Goal: Task Accomplishment & Management: Manage account settings

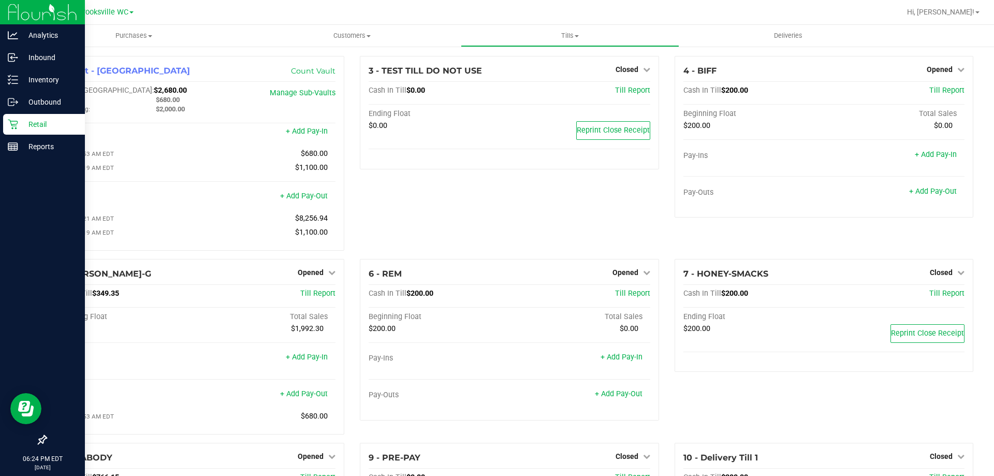
scroll to position [122, 0]
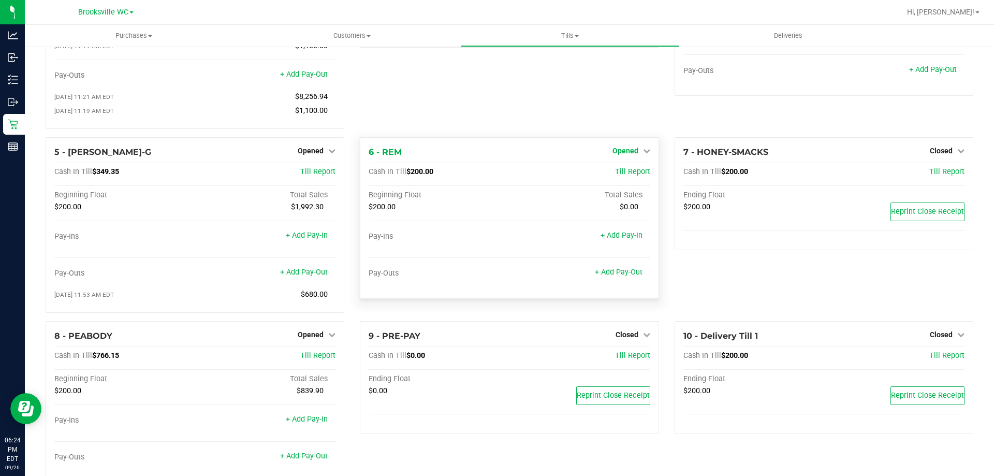
click at [623, 151] on span "Opened" at bounding box center [626, 151] width 26 height 8
click at [623, 174] on link "Close Till" at bounding box center [627, 172] width 28 height 8
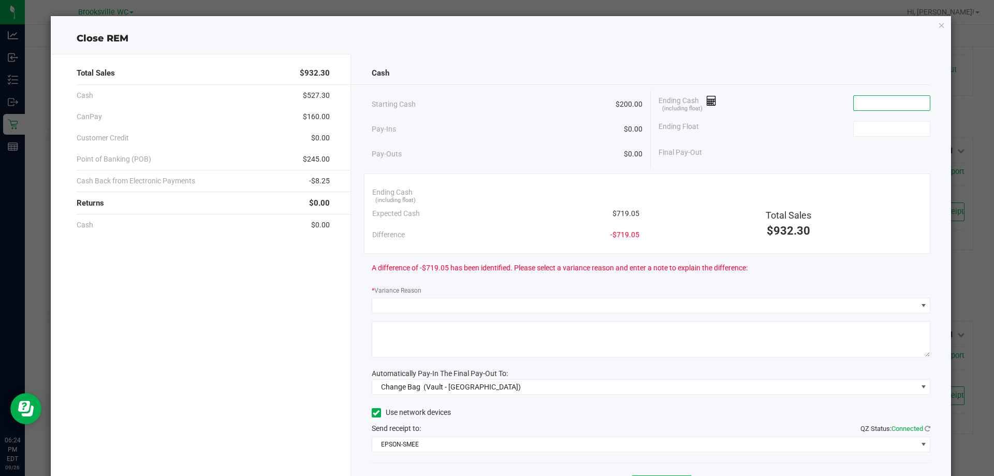
click at [870, 101] on input at bounding box center [892, 103] width 76 height 14
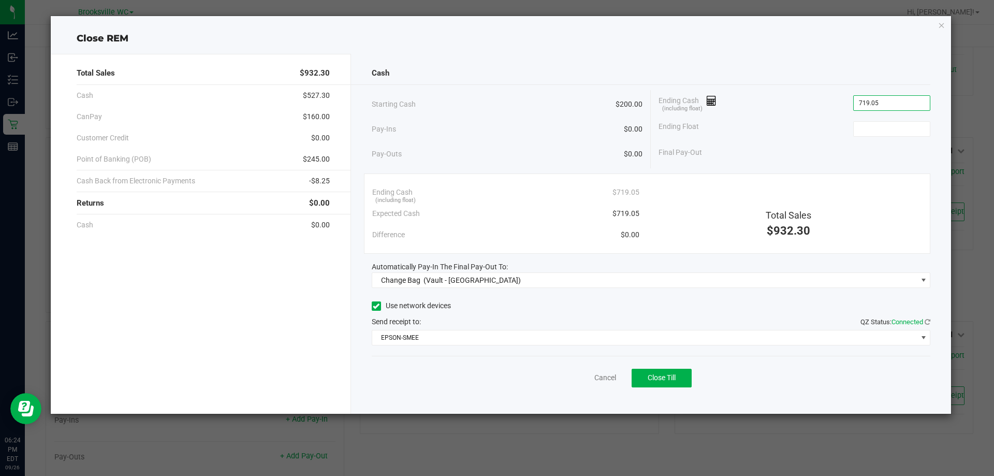
type input "$719.05"
type input "$200.00"
drag, startPoint x: 797, startPoint y: 105, endPoint x: 793, endPoint y: 101, distance: 5.9
click at [794, 103] on div "Ending Cash (including float) $719.05" at bounding box center [795, 103] width 272 height 26
click at [656, 385] on button "Close Till" at bounding box center [662, 378] width 60 height 19
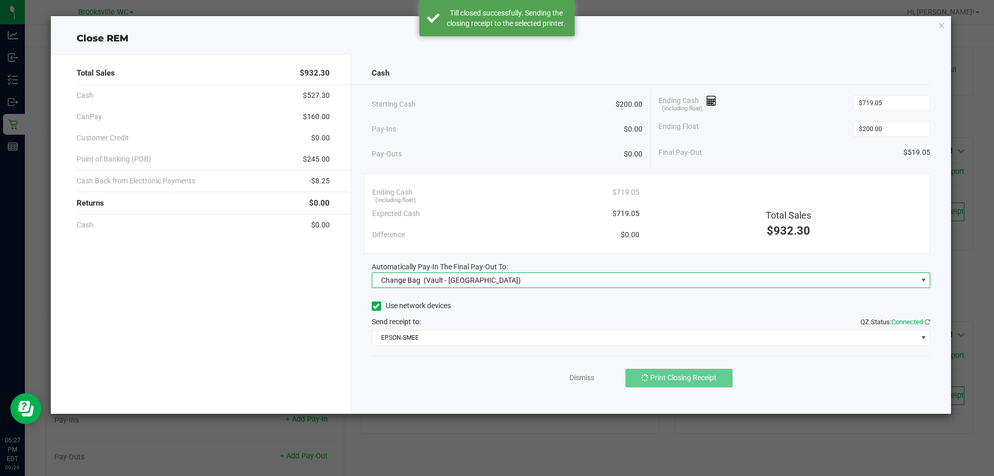
click at [472, 276] on span "(Vault - [GEOGRAPHIC_DATA])" at bounding box center [472, 280] width 97 height 8
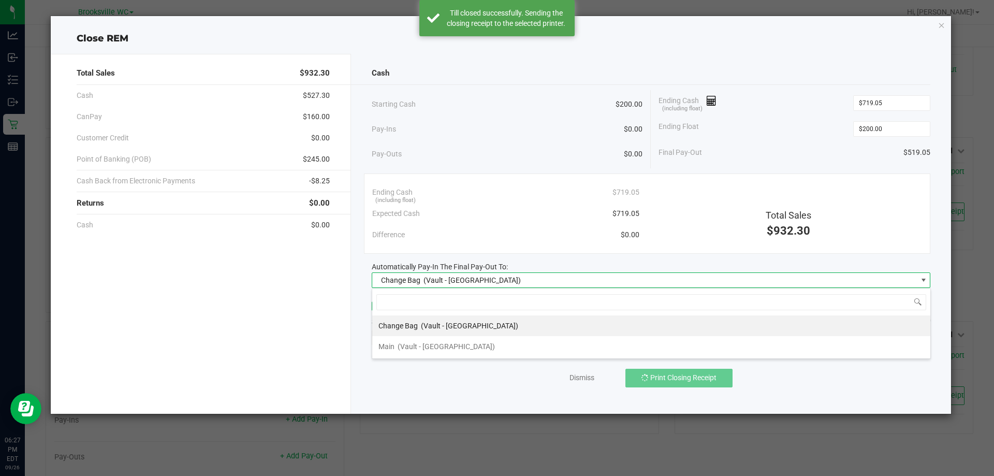
scroll to position [16, 559]
click at [467, 340] on li "Main (Vault - [GEOGRAPHIC_DATA])" at bounding box center [651, 346] width 558 height 21
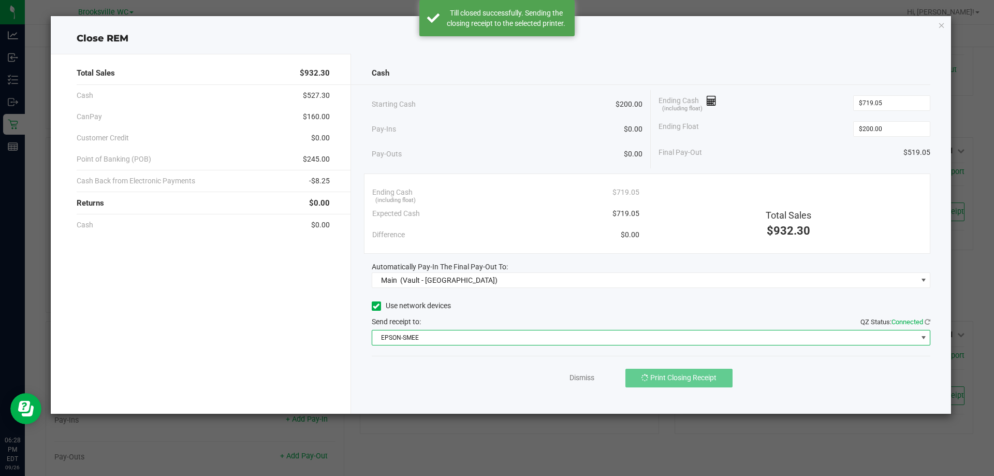
click at [464, 331] on span "EPSON-SMEE" at bounding box center [644, 337] width 545 height 14
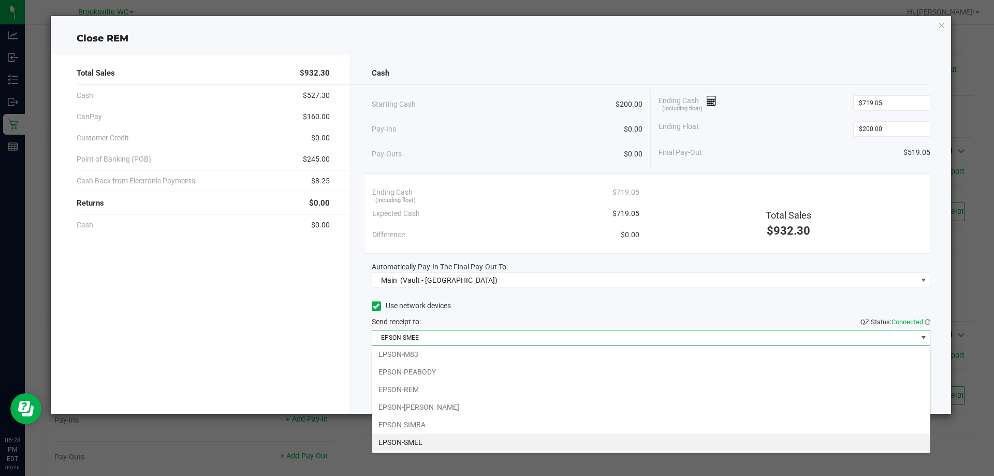
click at [462, 440] on li "EPSON-SMEE" at bounding box center [651, 442] width 558 height 18
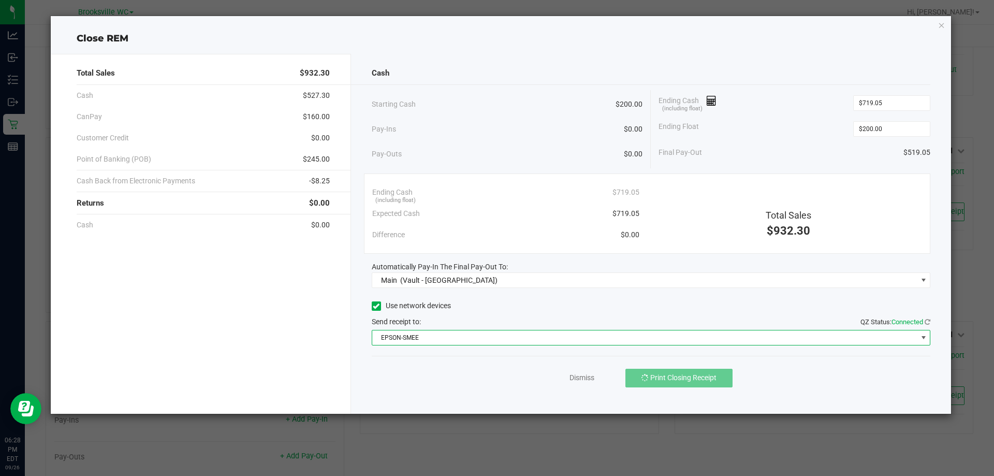
click at [497, 312] on div "Use network devices" at bounding box center [651, 306] width 559 height 16
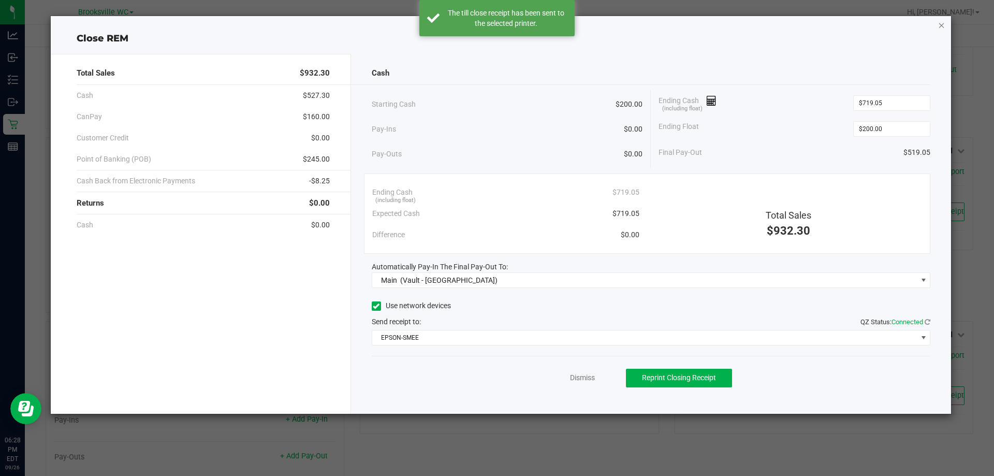
click at [943, 24] on icon "button" at bounding box center [941, 25] width 7 height 12
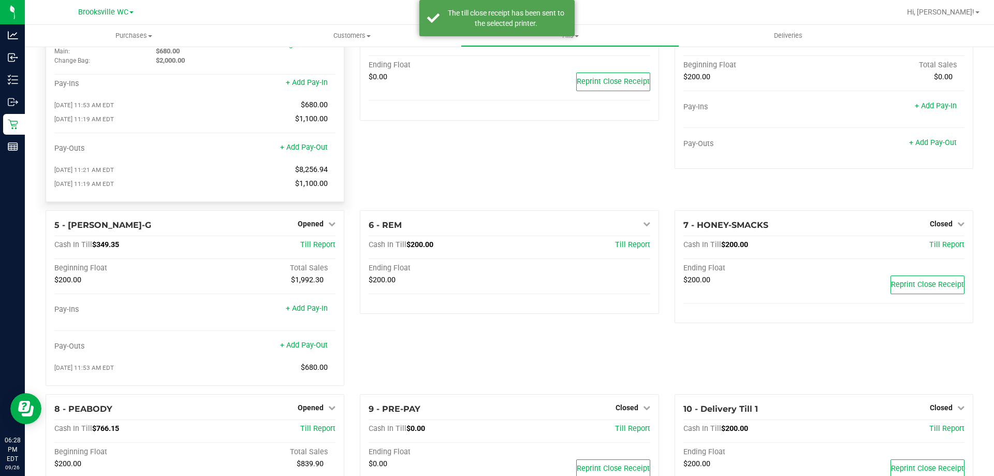
scroll to position [0, 0]
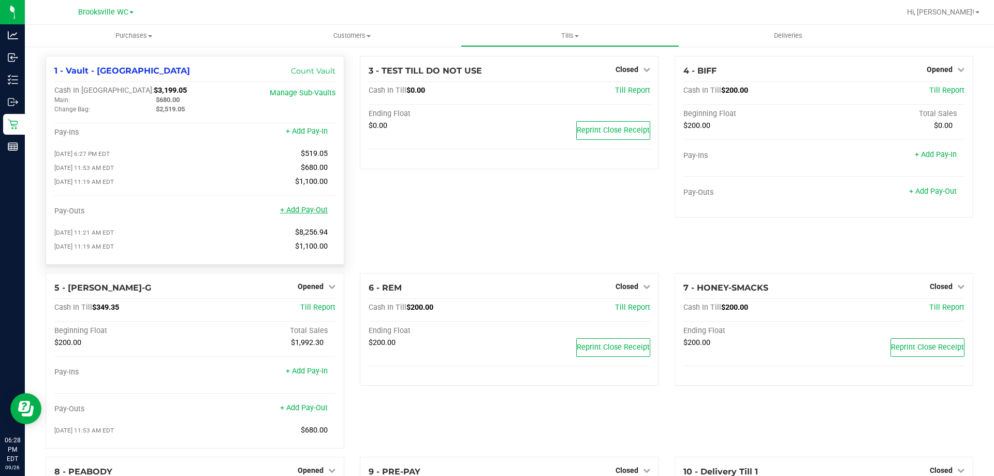
click at [310, 212] on link "+ Add Pay-Out" at bounding box center [304, 210] width 48 height 9
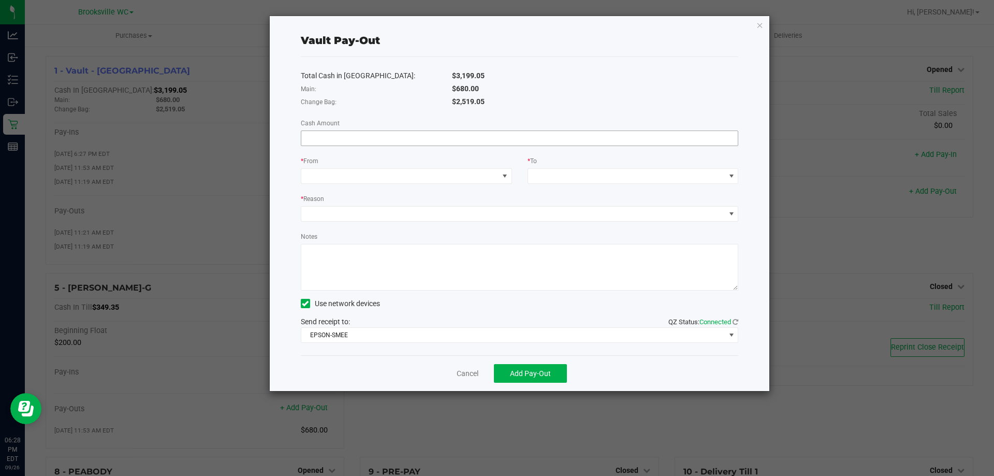
click at [545, 136] on input at bounding box center [519, 138] width 437 height 14
type input "$519.05"
click at [475, 167] on div "* From" at bounding box center [406, 161] width 211 height 13
click at [488, 175] on span at bounding box center [399, 176] width 197 height 14
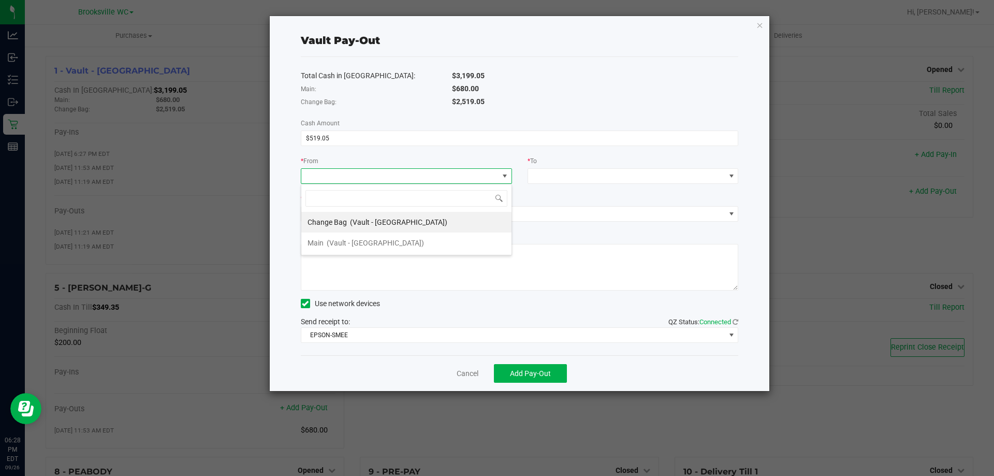
scroll to position [16, 211]
drag, startPoint x: 402, startPoint y: 243, endPoint x: 451, endPoint y: 229, distance: 50.6
click at [403, 242] on li "Main (Vault - [GEOGRAPHIC_DATA])" at bounding box center [406, 243] width 210 height 21
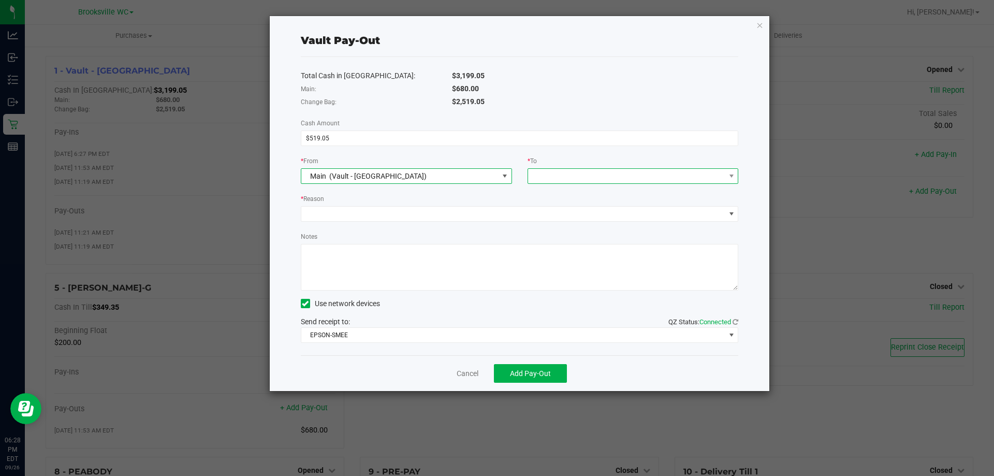
click at [577, 176] on span at bounding box center [626, 176] width 197 height 14
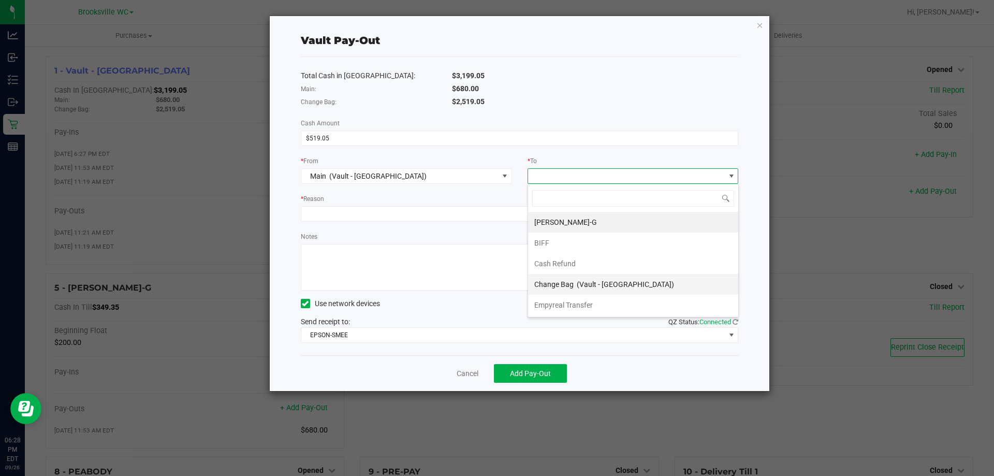
click at [598, 284] on span "(Vault - [GEOGRAPHIC_DATA])" at bounding box center [625, 284] width 97 height 8
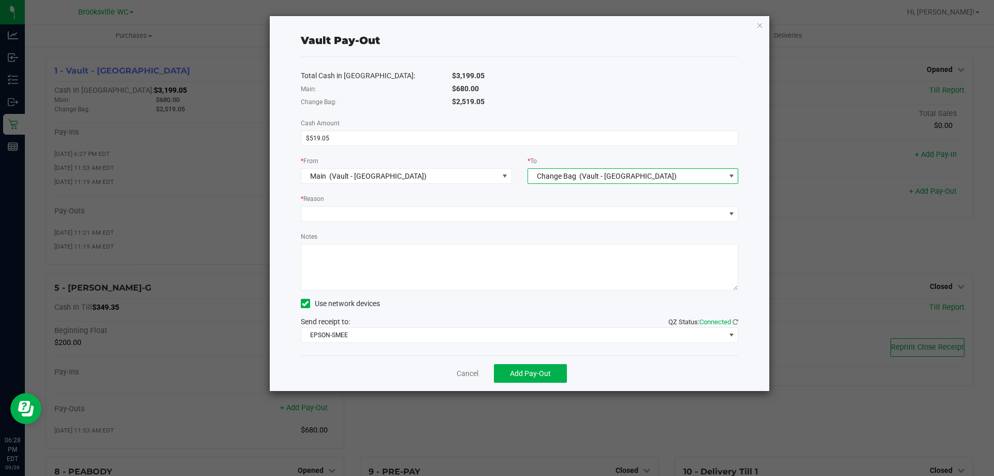
click at [580, 174] on span "(Vault - [GEOGRAPHIC_DATA])" at bounding box center [627, 176] width 97 height 8
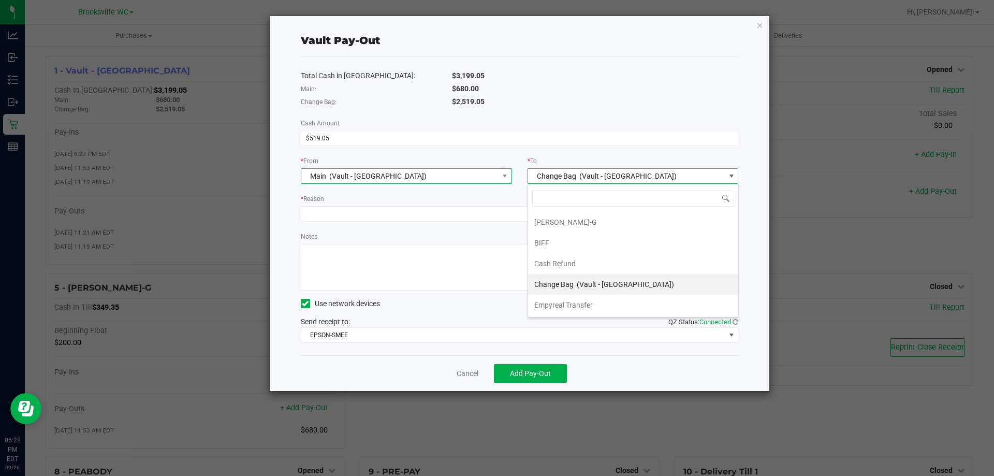
click at [466, 178] on span "Main (Vault - [GEOGRAPHIC_DATA])" at bounding box center [399, 176] width 197 height 14
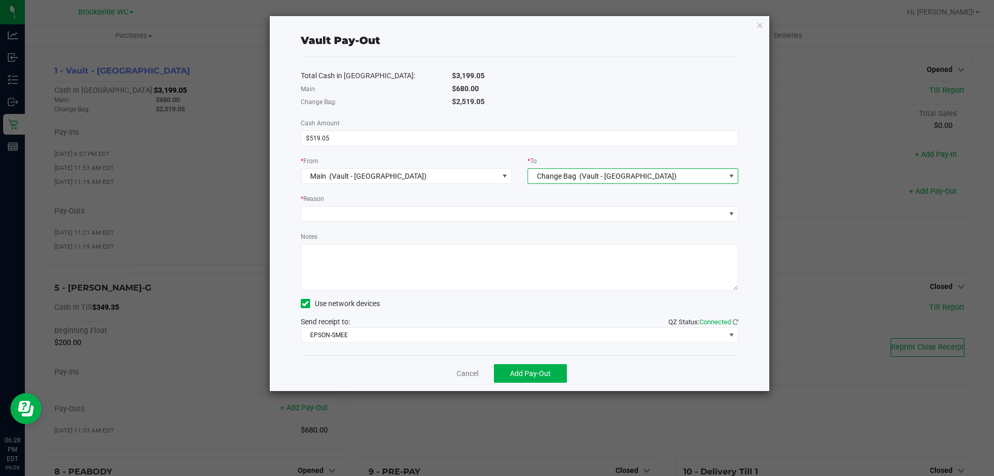
click at [598, 176] on span "(Vault - [GEOGRAPHIC_DATA])" at bounding box center [627, 176] width 97 height 8
click at [579, 226] on li "[PERSON_NAME]-G" at bounding box center [633, 222] width 210 height 21
click at [496, 180] on span "Main (Vault - [GEOGRAPHIC_DATA])" at bounding box center [399, 176] width 197 height 14
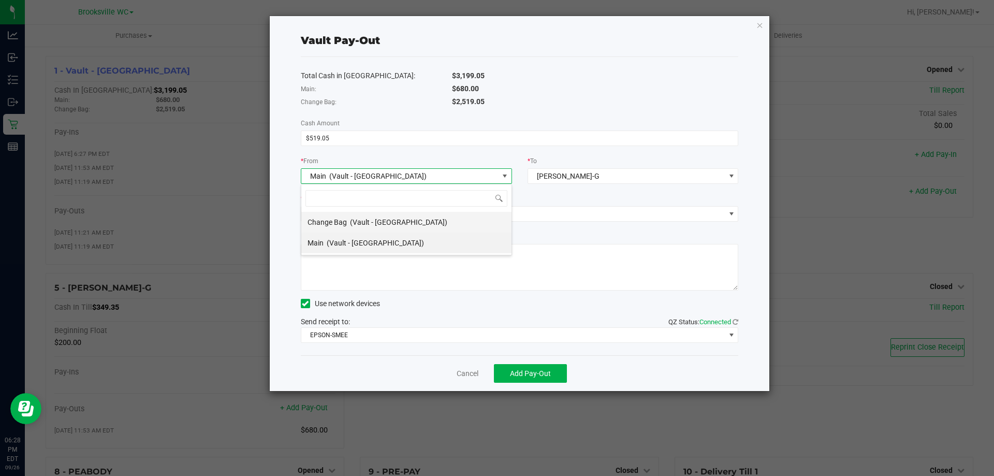
click at [412, 218] on span "(Vault - [GEOGRAPHIC_DATA])" at bounding box center [398, 222] width 97 height 8
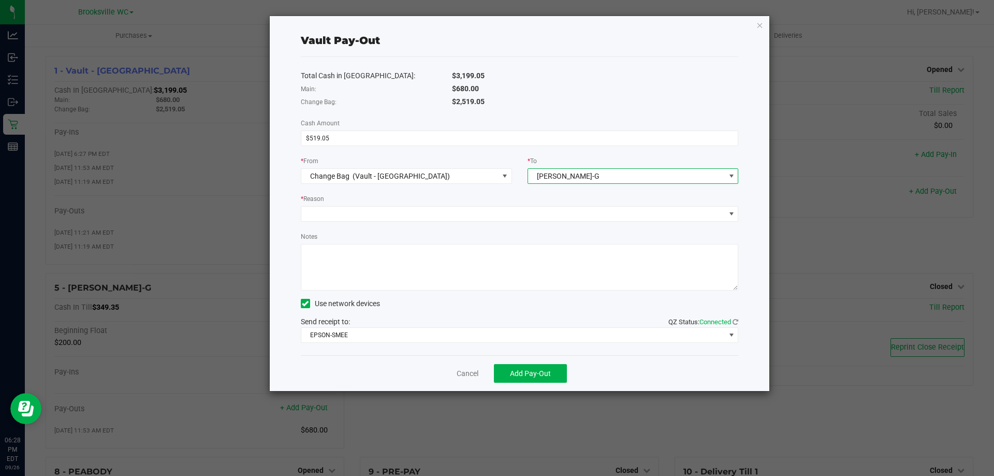
click at [544, 175] on span "[PERSON_NAME]-G" at bounding box center [568, 176] width 63 height 8
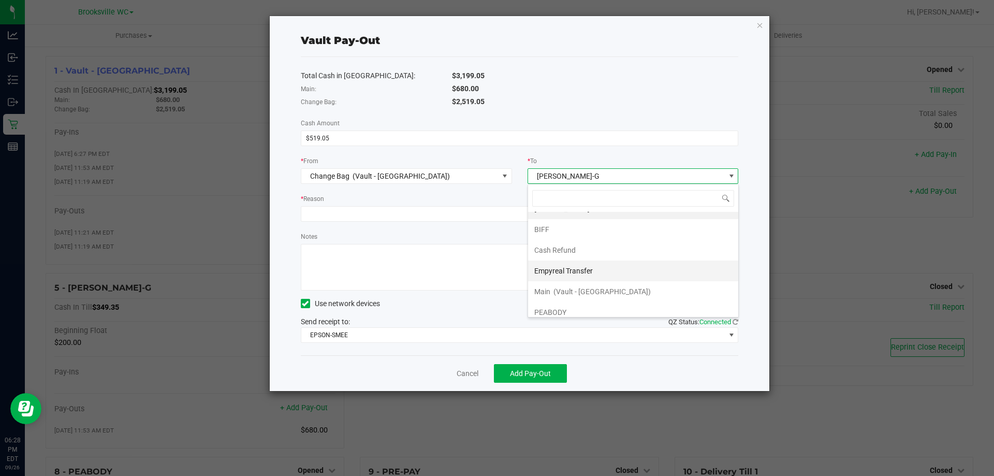
scroll to position [21, 0]
click at [579, 281] on span "(Vault - [GEOGRAPHIC_DATA])" at bounding box center [602, 284] width 97 height 8
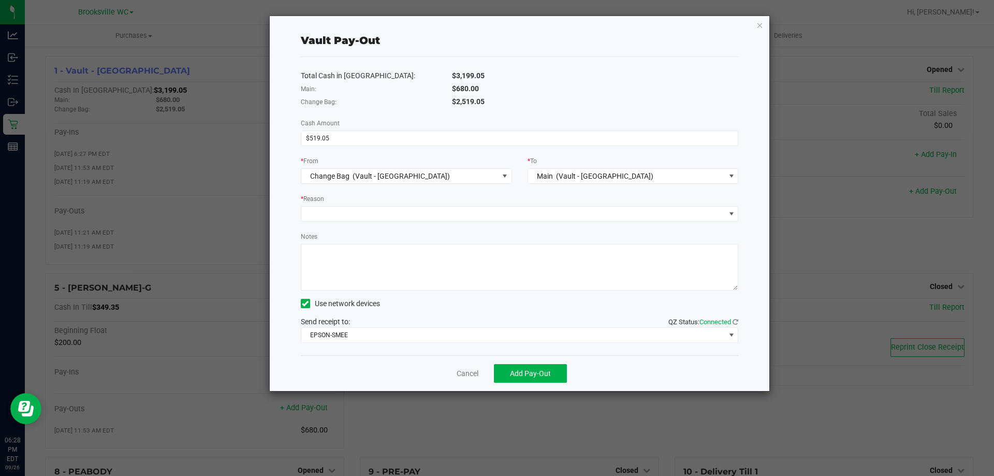
click at [593, 122] on div "Total Cash in [GEOGRAPHIC_DATA]: $3,199.05 Main: $680.00 Change Bag: $2,519.05 …" at bounding box center [520, 206] width 438 height 298
click at [374, 217] on span at bounding box center [513, 214] width 424 height 14
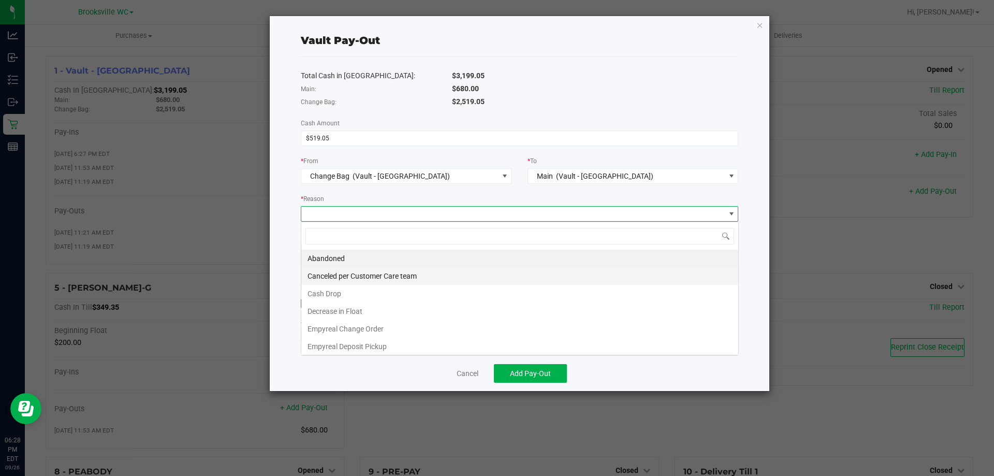
scroll to position [16, 438]
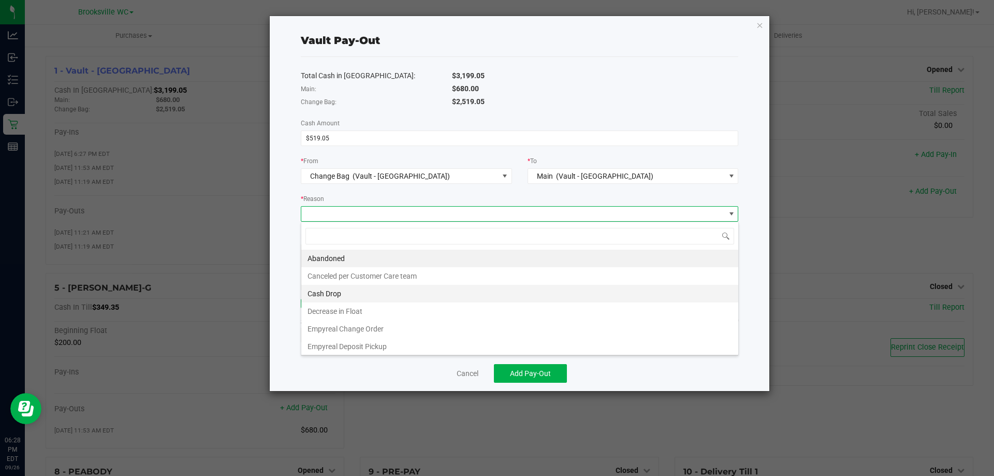
click at [361, 297] on li "Cash Drop" at bounding box center [519, 294] width 437 height 18
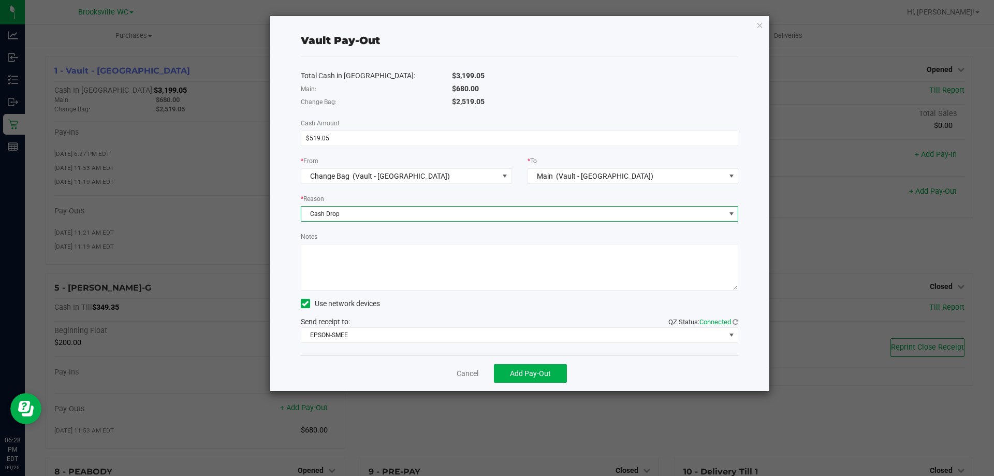
click at [376, 280] on textarea "Notes" at bounding box center [520, 267] width 438 height 47
type textarea "wrong vault"
click at [543, 373] on span "Add Pay-Out" at bounding box center [530, 373] width 41 height 8
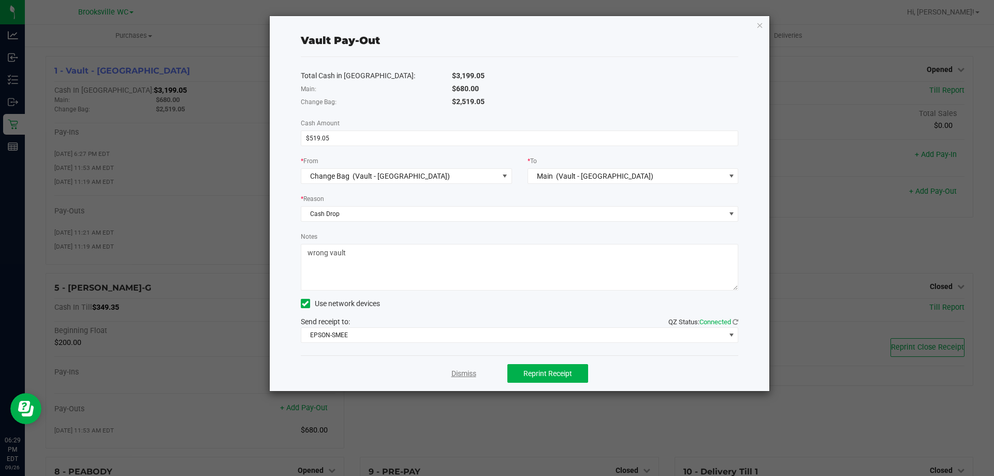
click at [466, 378] on link "Dismiss" at bounding box center [464, 373] width 25 height 11
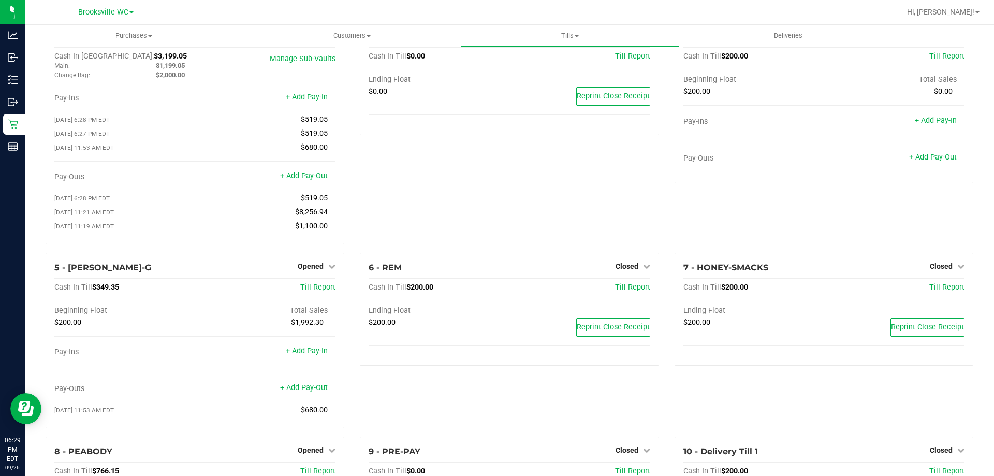
scroll to position [52, 0]
